Goal: Task Accomplishment & Management: Complete application form

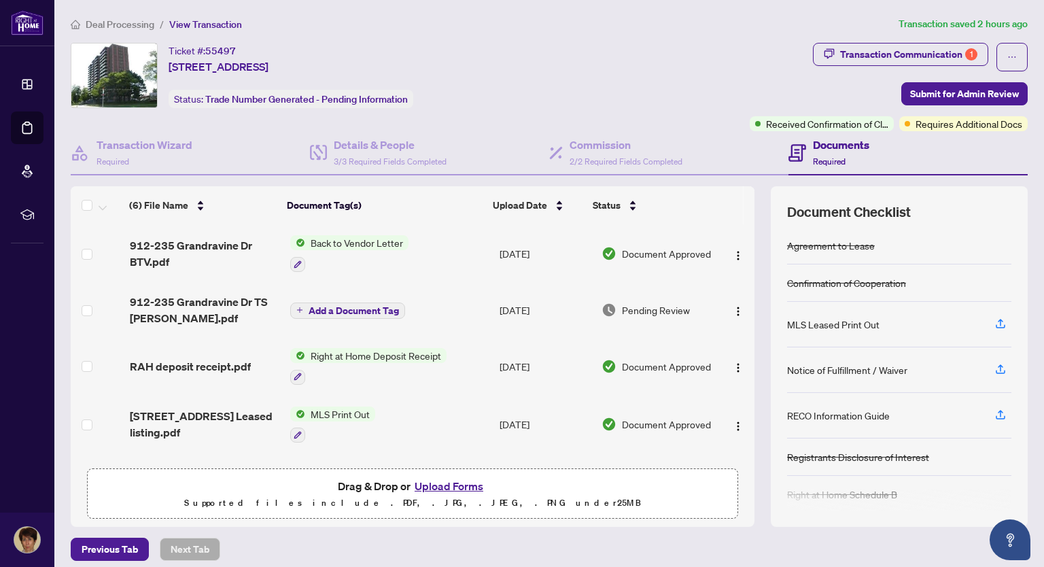
click at [365, 240] on span "Back to Vendor Letter" at bounding box center [356, 242] width 103 height 15
click at [343, 308] on span "Back to Vendor Letter" at bounding box center [335, 309] width 103 height 15
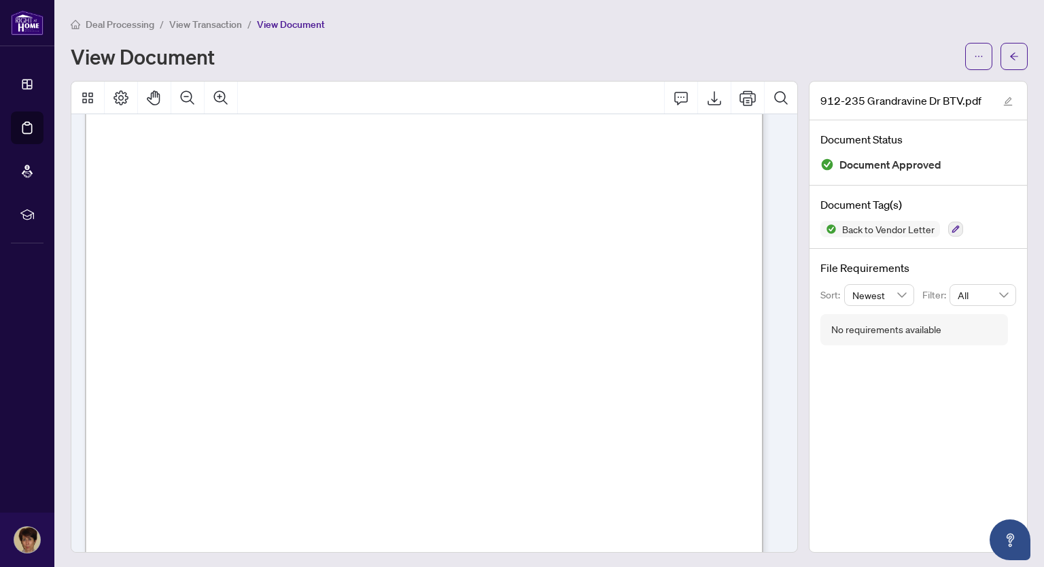
scroll to position [272, 0]
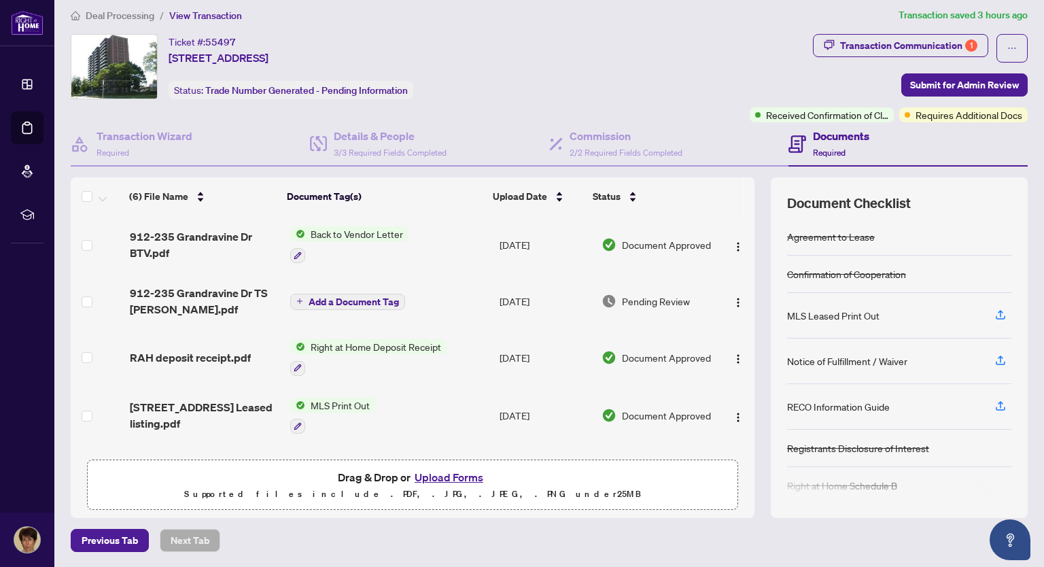
click at [378, 297] on span "Add a Document Tag" at bounding box center [354, 302] width 90 height 10
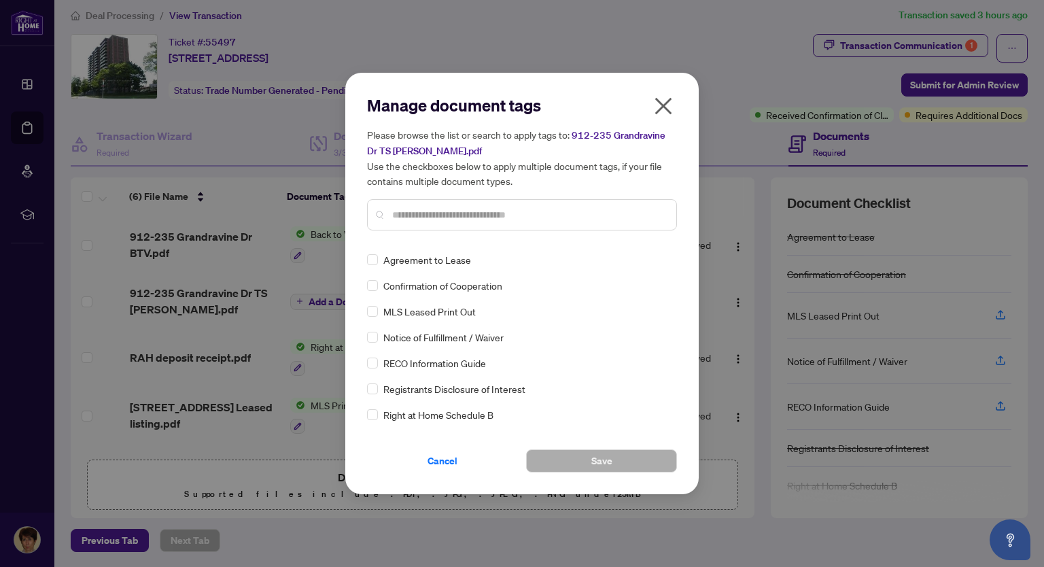
click at [675, 107] on button "button" at bounding box center [663, 109] width 27 height 29
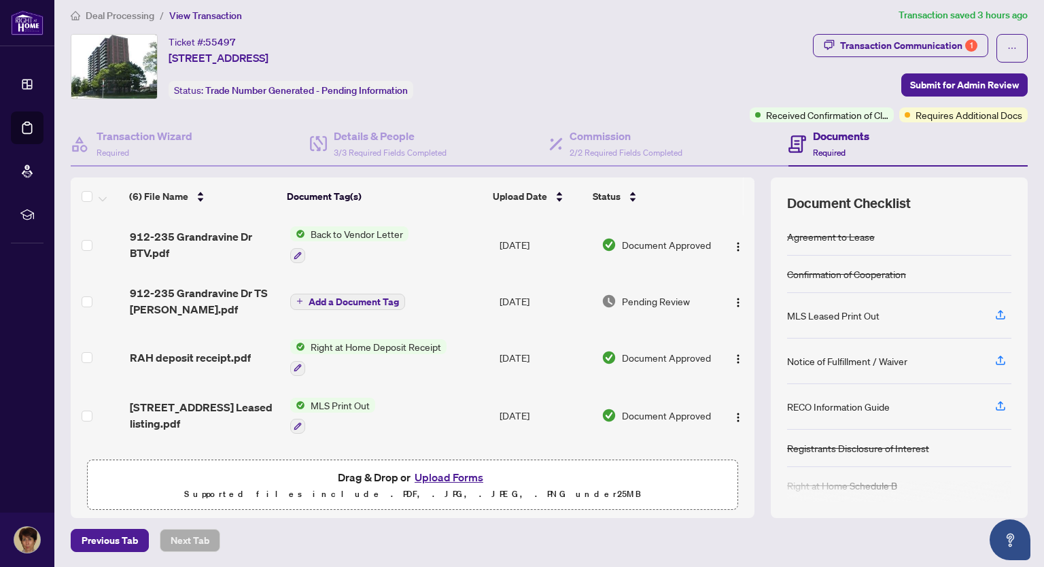
click at [389, 302] on span "Add a Document Tag" at bounding box center [354, 302] width 90 height 10
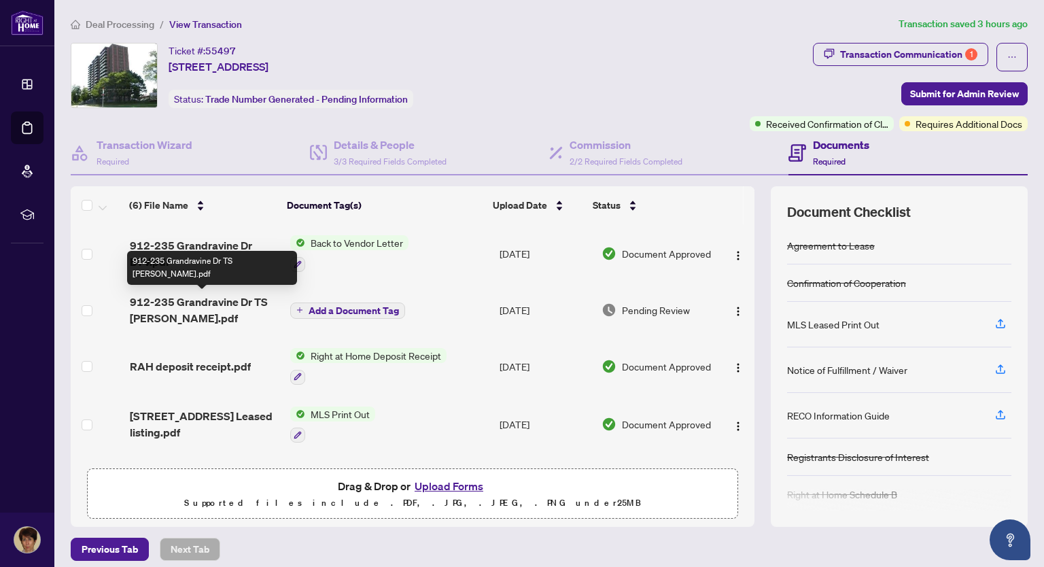
click at [230, 306] on span "912-235 Grandravine Dr TS [PERSON_NAME].pdf" at bounding box center [204, 310] width 149 height 33
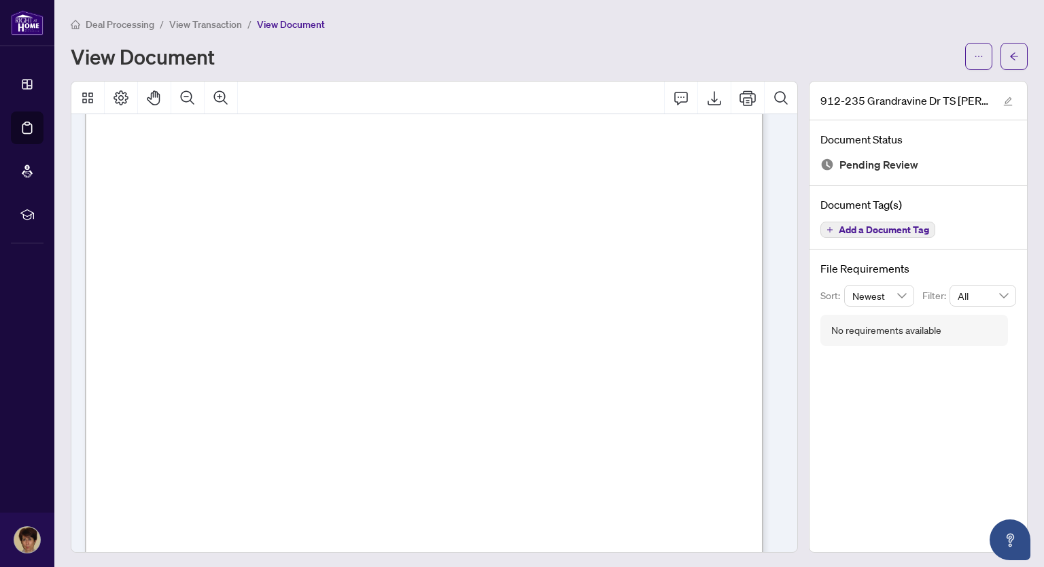
scroll to position [272, 0]
click at [706, 99] on icon "Export" at bounding box center [714, 98] width 16 height 16
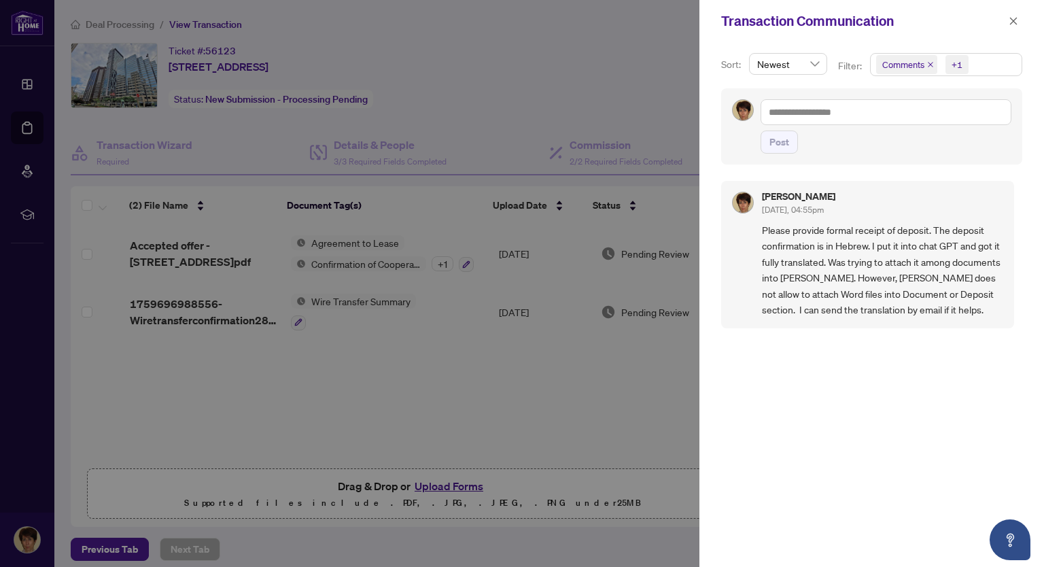
scroll to position [9, 0]
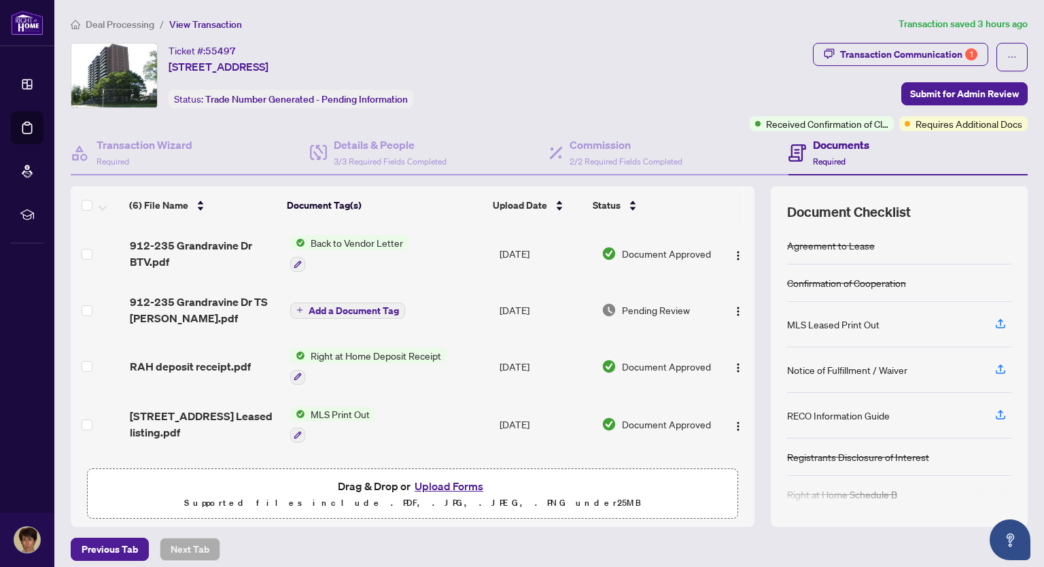
click at [430, 484] on button "Upload Forms" at bounding box center [449, 486] width 77 height 18
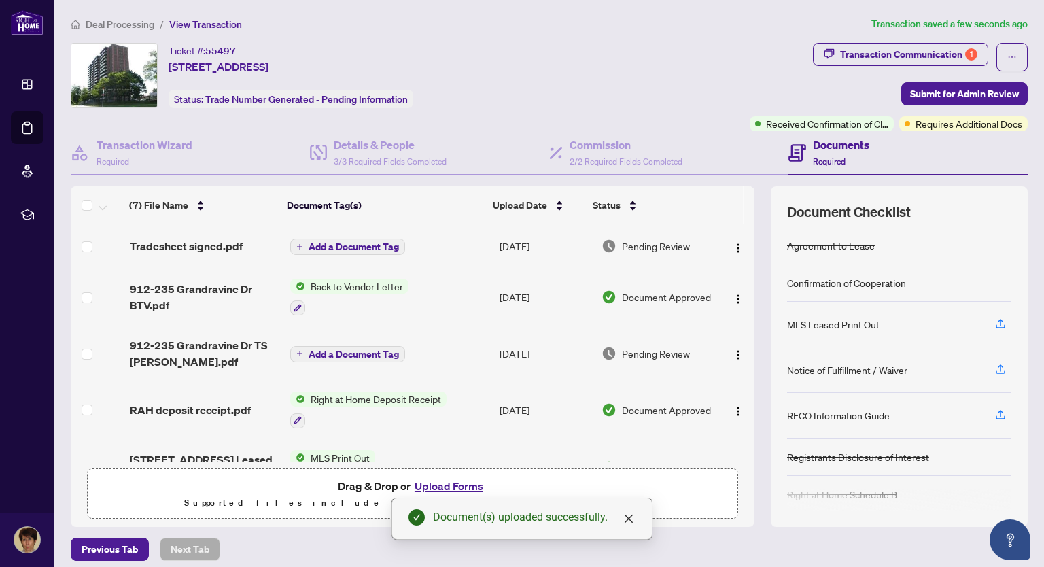
click at [366, 247] on span "Add a Document Tag" at bounding box center [354, 247] width 90 height 10
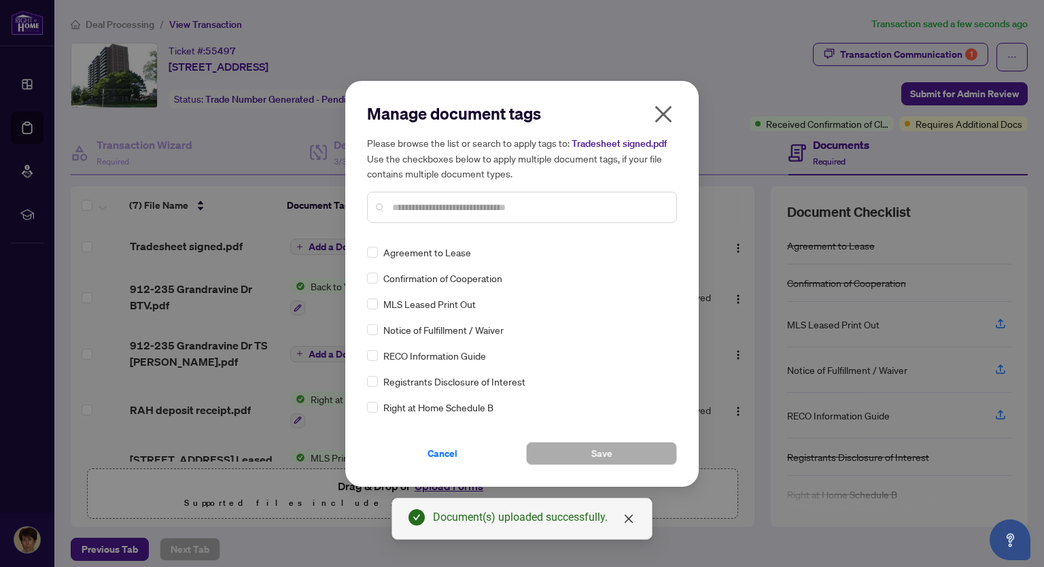
click at [407, 200] on input "text" at bounding box center [528, 207] width 273 height 15
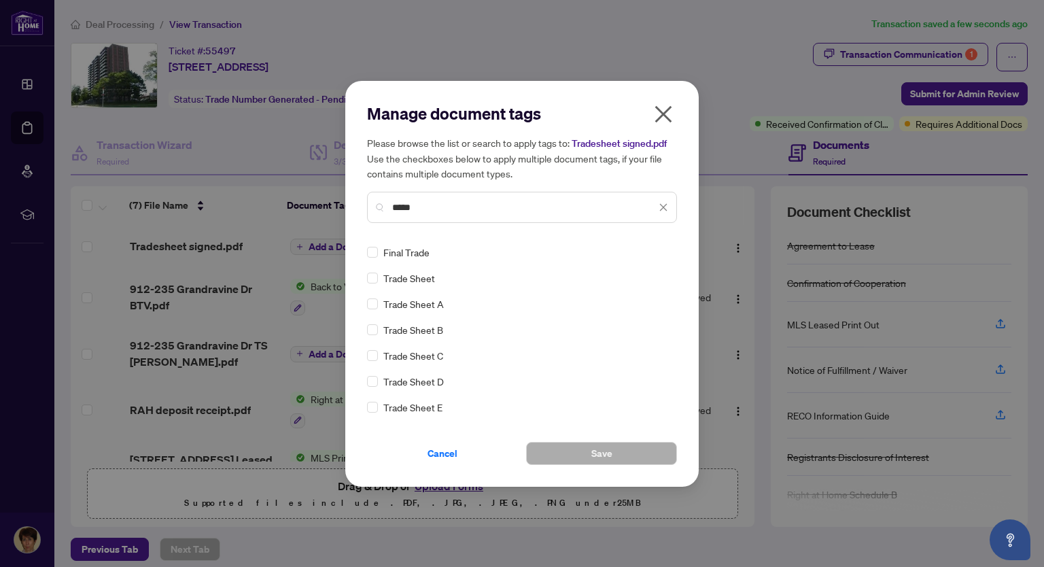
type input "*****"
click at [574, 456] on button "Save" at bounding box center [601, 453] width 151 height 23
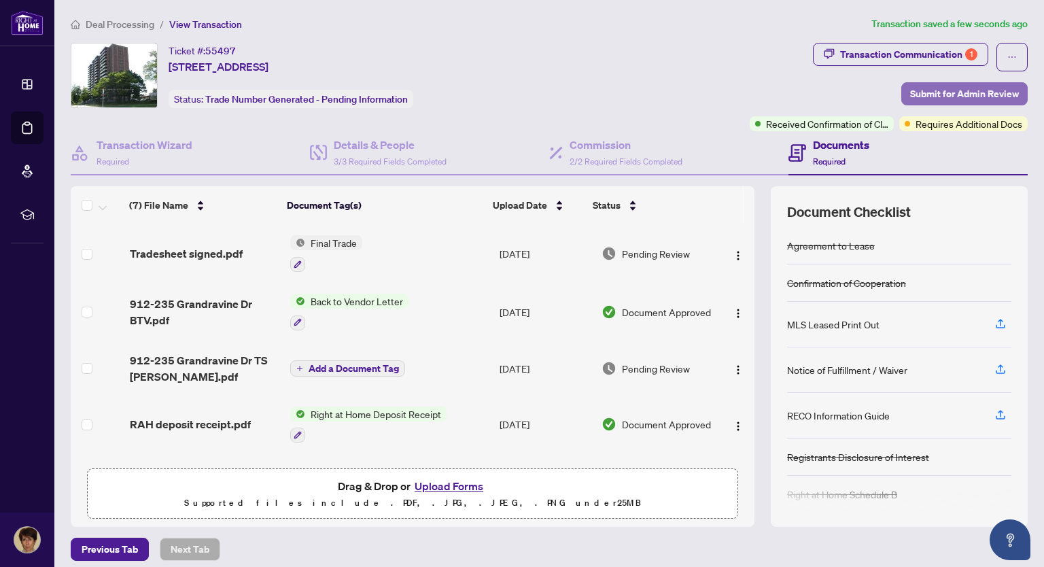
click at [990, 92] on span "Submit for Admin Review" at bounding box center [964, 94] width 109 height 22
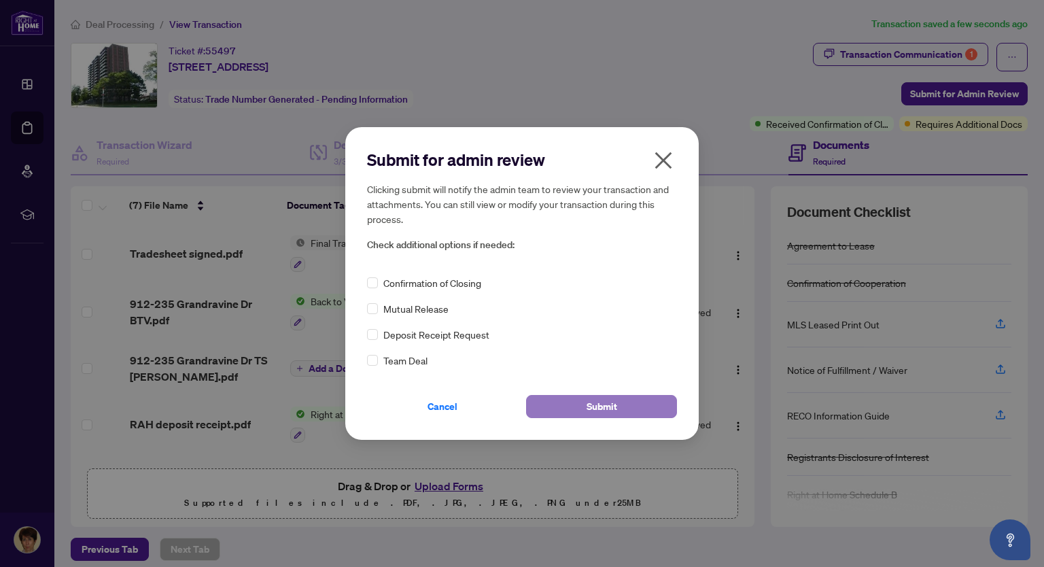
click at [623, 407] on button "Submit" at bounding box center [601, 406] width 151 height 23
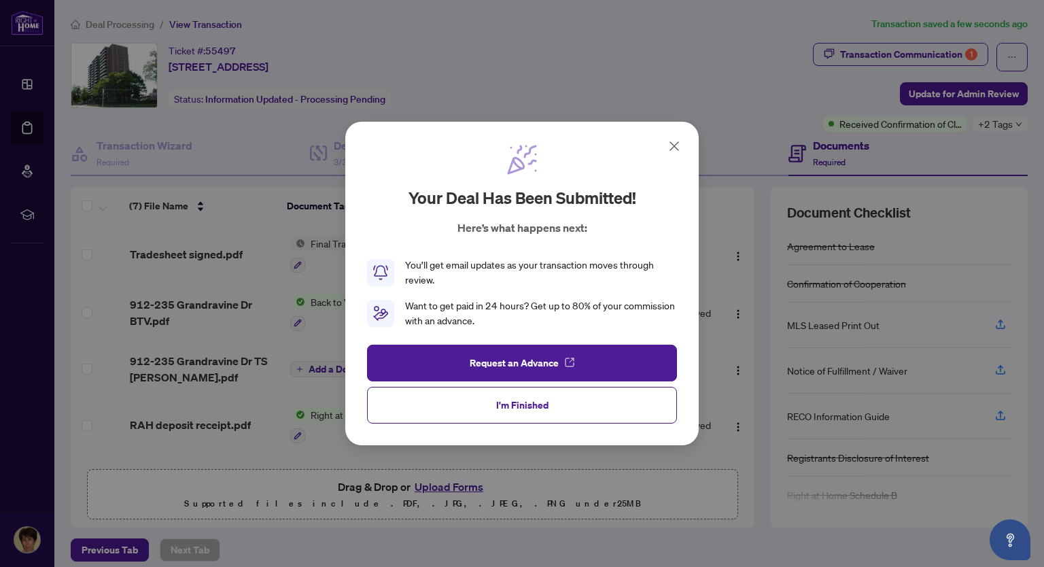
drag, startPoint x: 679, startPoint y: 145, endPoint x: 487, endPoint y: 76, distance: 204.5
click at [679, 145] on icon at bounding box center [674, 146] width 16 height 16
